Goal: Information Seeking & Learning: Check status

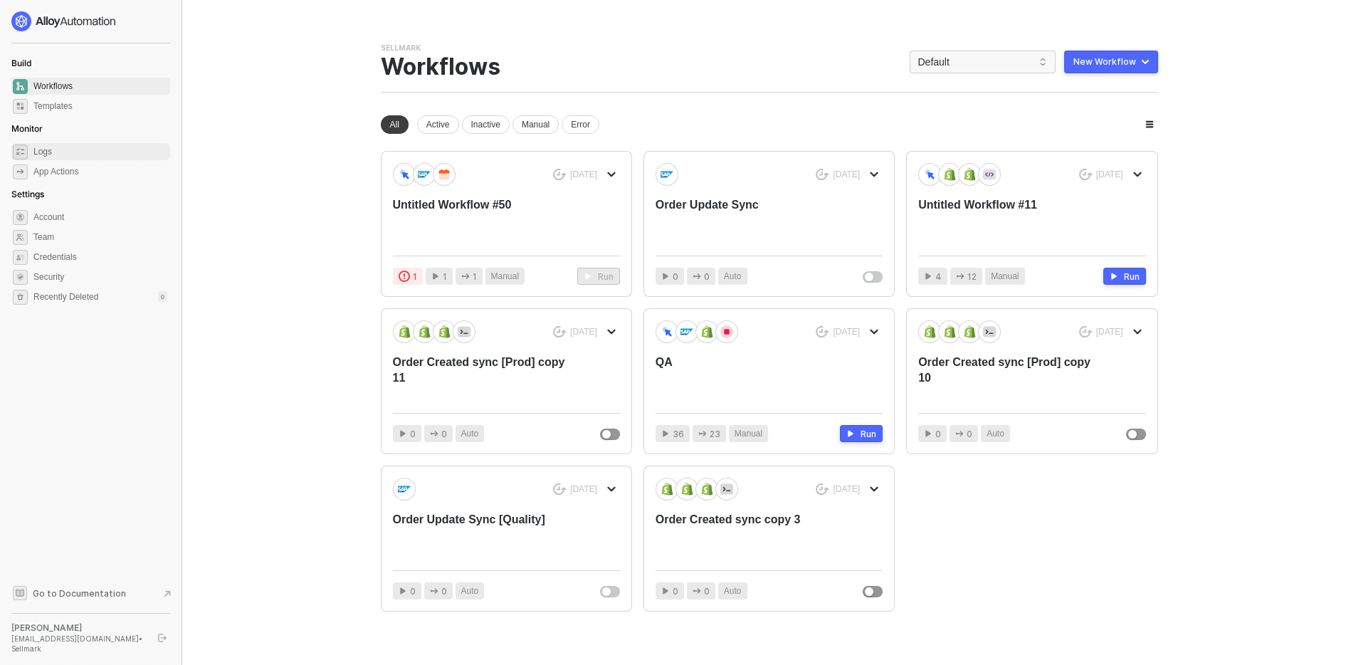
click at [53, 147] on span "Logs" at bounding box center [100, 151] width 134 height 17
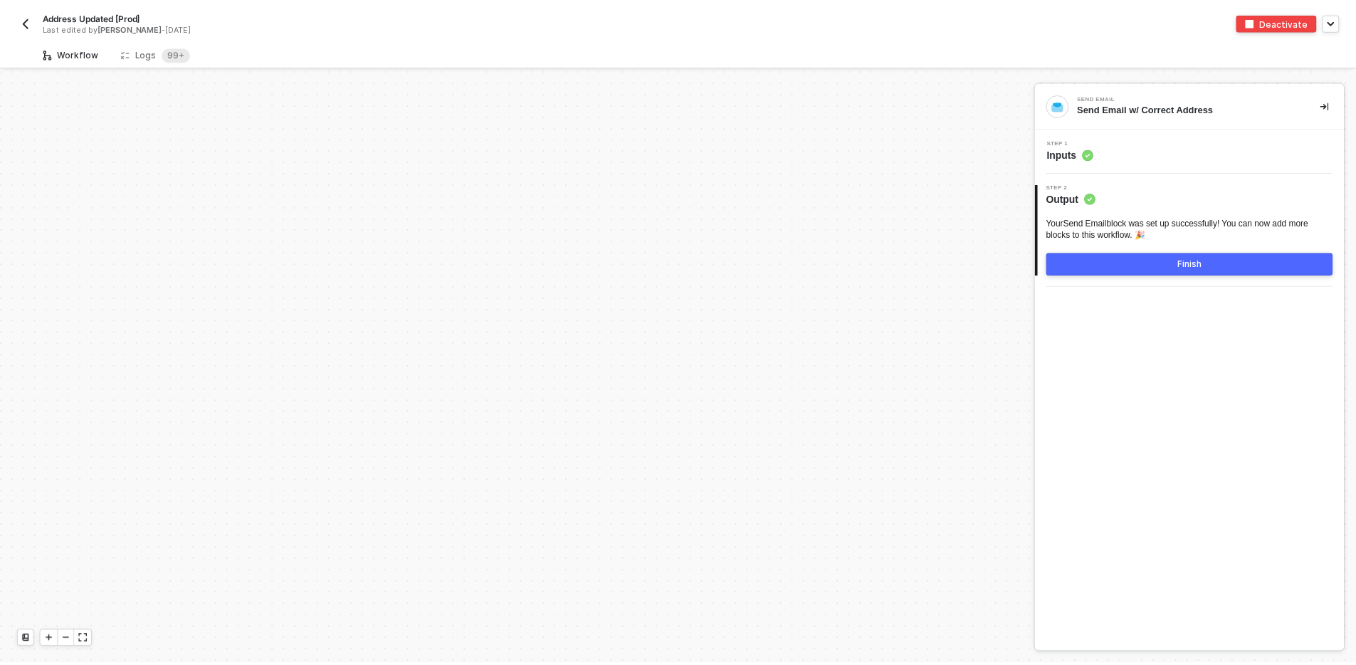
scroll to position [5107, 0]
click at [1071, 147] on span "Inputs" at bounding box center [1078, 154] width 47 height 14
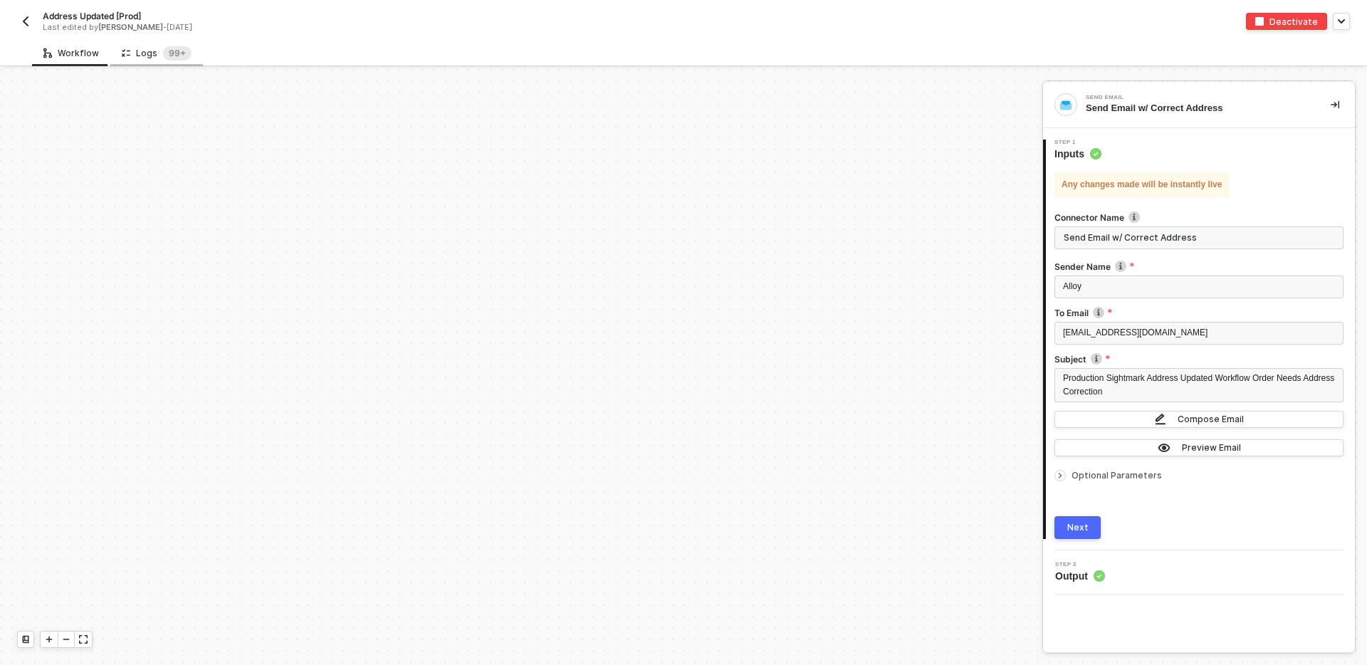
click at [144, 62] on div "Logs 99+" at bounding box center [156, 53] width 93 height 26
